Goal: Task Accomplishment & Management: Use online tool/utility

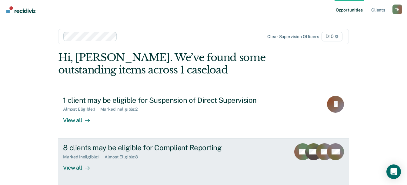
scroll to position [25, 0]
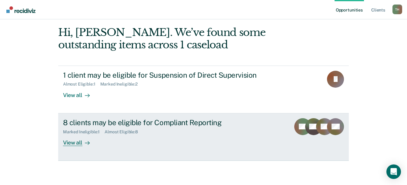
click at [68, 144] on div "View all" at bounding box center [80, 141] width 34 height 12
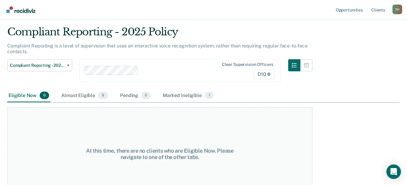
scroll to position [32, 0]
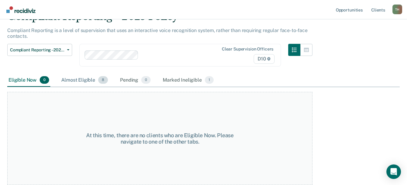
click at [86, 82] on div "Almost Eligible 8" at bounding box center [84, 80] width 49 height 13
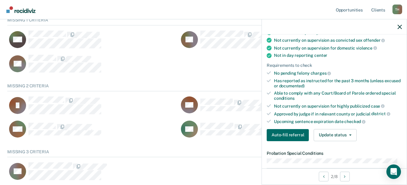
scroll to position [121, 0]
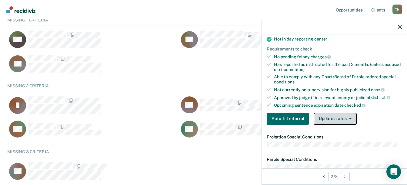
click at [349, 119] on icon "button" at bounding box center [350, 119] width 2 height 1
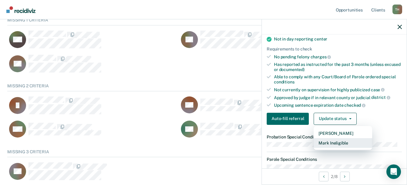
click at [347, 144] on button "Mark Ineligible" at bounding box center [343, 144] width 58 height 10
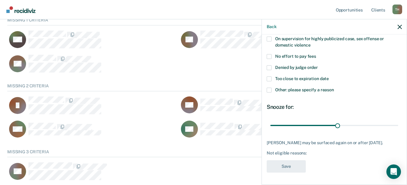
click at [270, 77] on span at bounding box center [269, 79] width 5 height 5
click at [329, 77] on input "Too close to expiration date" at bounding box center [329, 77] width 0 height 0
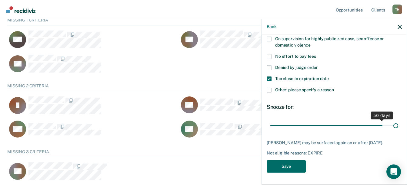
drag, startPoint x: 336, startPoint y: 122, endPoint x: 391, endPoint y: 123, distance: 55.2
type input "56"
click at [391, 123] on input "range" at bounding box center [334, 125] width 128 height 11
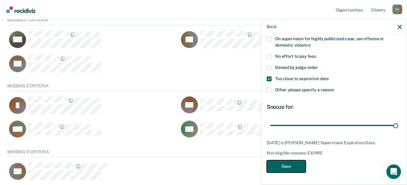
click at [296, 169] on button "Save" at bounding box center [286, 167] width 39 height 12
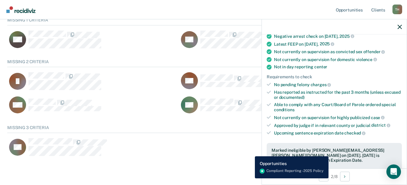
click at [250, 152] on div "CS Auto-fill referral" at bounding box center [175, 147] width 336 height 18
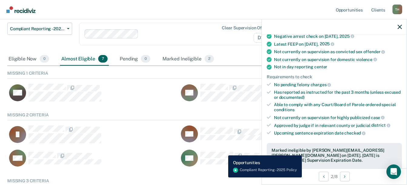
scroll to position [45, 0]
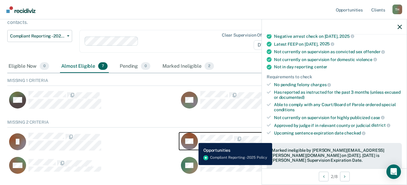
click at [194, 139] on icon "CaseloadOpportunityCell-00643285" at bounding box center [185, 136] width 24 height 20
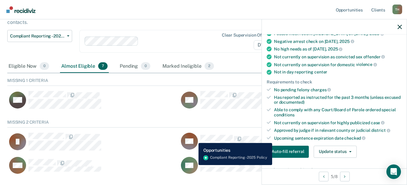
scroll to position [99, 0]
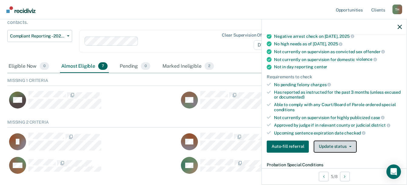
click at [347, 147] on span "button" at bounding box center [349, 146] width 5 height 1
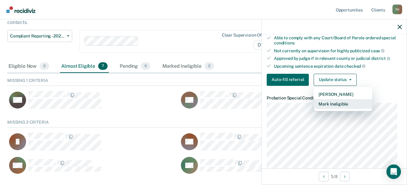
click at [332, 105] on button "Mark Ineligible" at bounding box center [343, 104] width 58 height 10
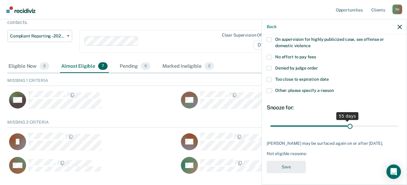
drag, startPoint x: 312, startPoint y: 125, endPoint x: 349, endPoint y: 121, distance: 37.2
click at [348, 121] on input "range" at bounding box center [334, 126] width 128 height 11
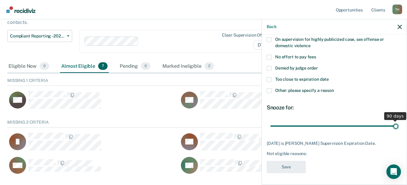
drag, startPoint x: 348, startPoint y: 127, endPoint x: 392, endPoint y: 125, distance: 44.3
type input "90"
click at [392, 125] on input "range" at bounding box center [334, 126] width 128 height 11
click at [296, 79] on span "Too close to expiration date" at bounding box center [302, 79] width 54 height 5
click at [329, 77] on input "Too close to expiration date" at bounding box center [329, 77] width 0 height 0
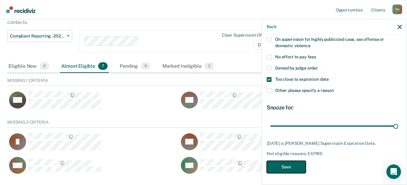
click at [295, 165] on button "Save" at bounding box center [286, 167] width 39 height 12
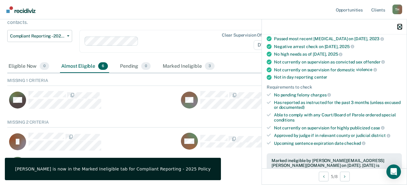
click at [401, 28] on icon "button" at bounding box center [400, 27] width 4 height 4
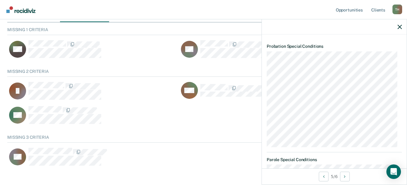
scroll to position [30, 0]
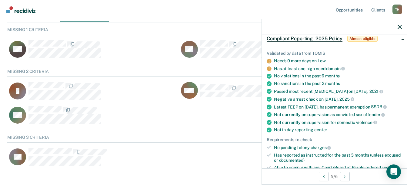
click at [226, 126] on div "DN" at bounding box center [178, 118] width 343 height 24
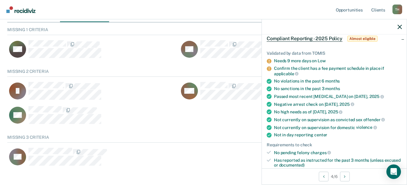
click at [187, 112] on div "DN" at bounding box center [178, 118] width 343 height 24
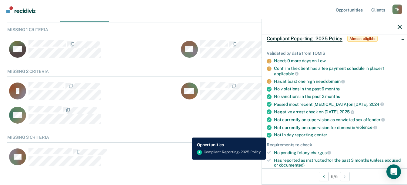
click at [188, 160] on div "CS Auto-fill referral" at bounding box center [175, 157] width 336 height 18
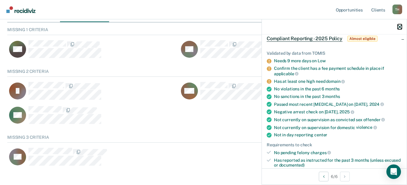
click at [399, 27] on icon "button" at bounding box center [400, 27] width 4 height 4
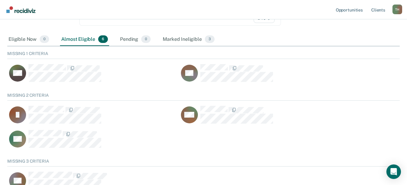
scroll to position [36, 0]
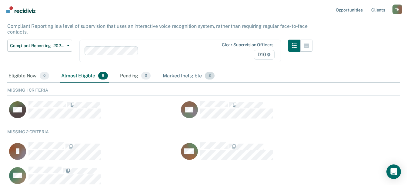
click at [172, 73] on div "Marked Ineligible 3" at bounding box center [189, 76] width 54 height 13
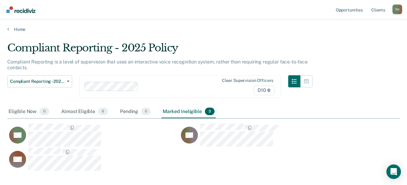
scroll to position [124, 388]
